Goal: Transaction & Acquisition: Subscribe to service/newsletter

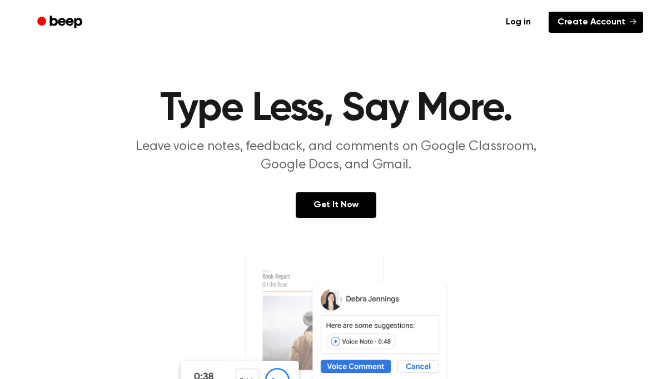
click at [595, 20] on link "Create Account" at bounding box center [595, 22] width 94 height 21
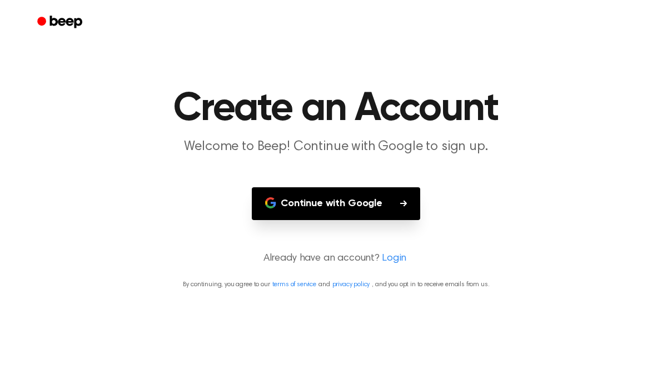
click at [397, 192] on button "Continue with Google" at bounding box center [336, 203] width 168 height 33
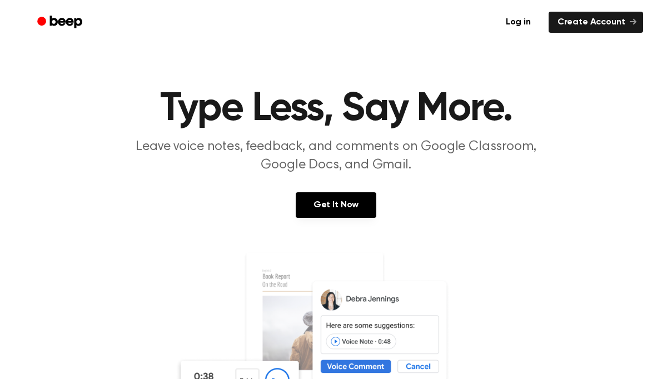
click at [335, 342] on img at bounding box center [336, 357] width 322 height 213
click at [364, 199] on link "Get It Now" at bounding box center [336, 205] width 81 height 26
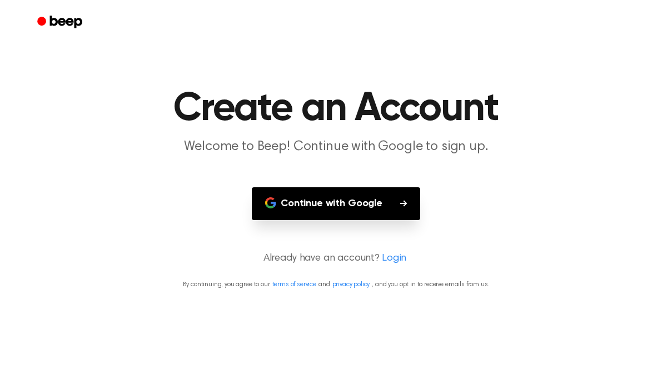
click at [364, 199] on button "Continue with Google" at bounding box center [336, 203] width 168 height 33
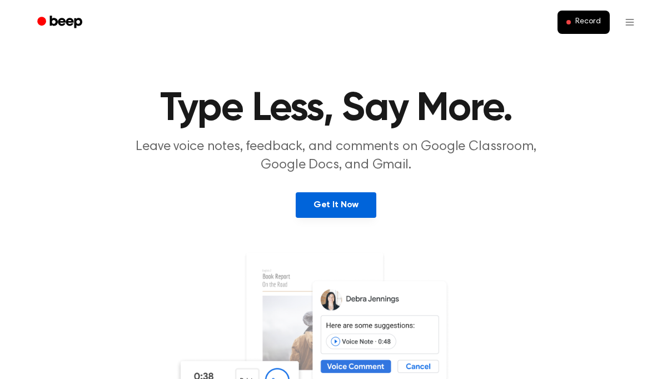
click at [313, 209] on link "Get It Now" at bounding box center [336, 205] width 81 height 26
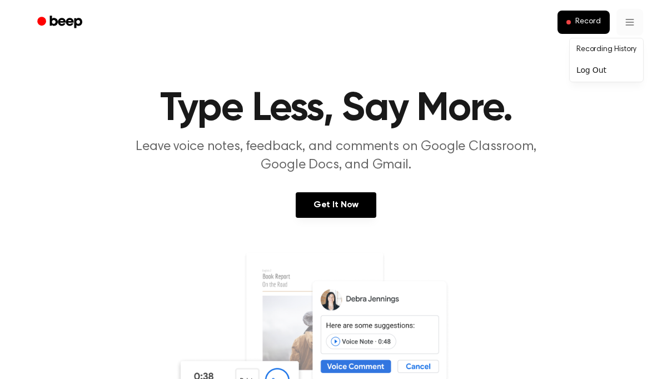
click at [610, 76] on div "Log Out" at bounding box center [606, 70] width 69 height 18
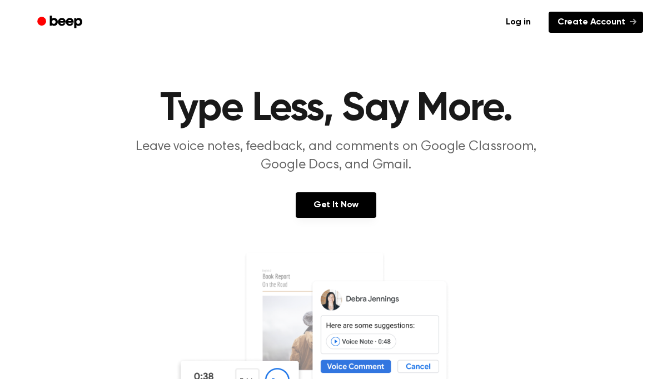
click at [622, 16] on link "Create Account" at bounding box center [595, 22] width 94 height 21
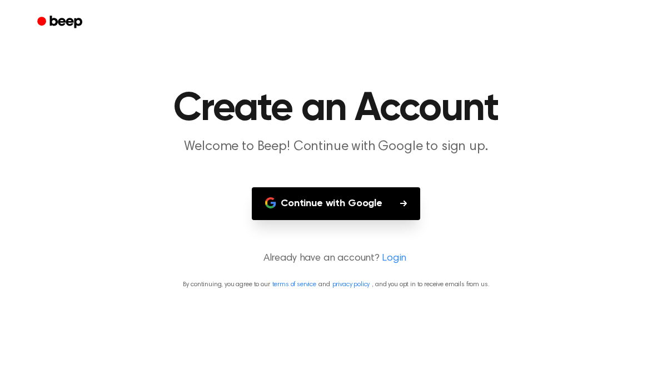
click at [272, 195] on button "Continue with Google" at bounding box center [336, 203] width 168 height 33
click at [403, 209] on button "Continue with Google" at bounding box center [336, 203] width 168 height 33
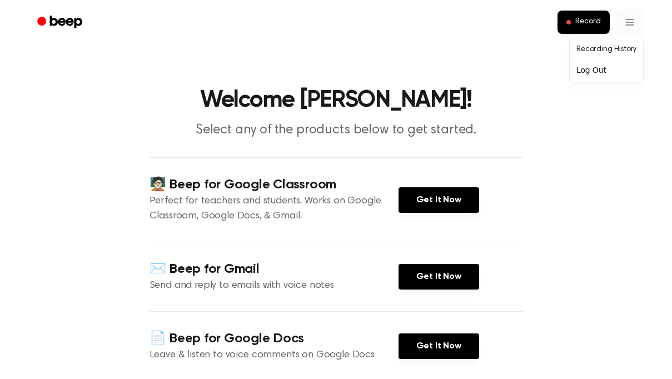
click at [607, 71] on div "Log Out" at bounding box center [606, 70] width 69 height 18
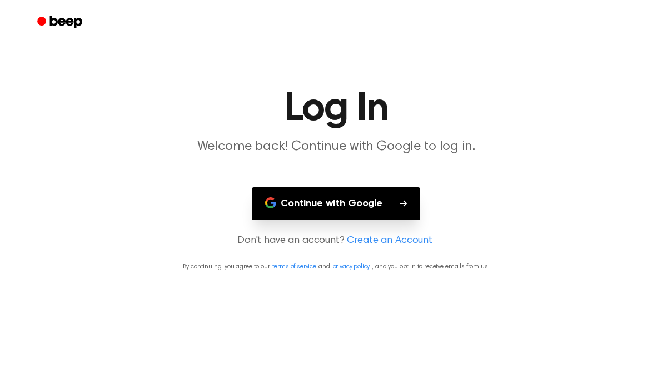
click at [367, 199] on button "Continue with Google" at bounding box center [336, 203] width 168 height 33
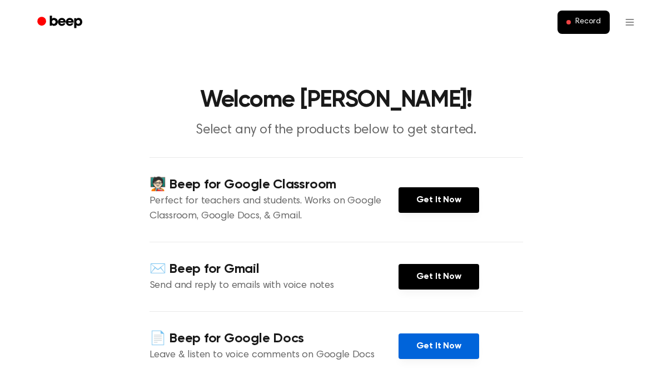
click at [433, 352] on link "Get It Now" at bounding box center [438, 346] width 81 height 26
click at [443, 347] on link "Get It Now" at bounding box center [438, 346] width 81 height 26
